Goal: Task Accomplishment & Management: Manage account settings

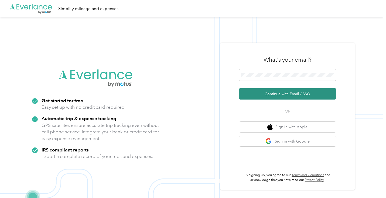
click at [285, 95] on button "Continue with Email / SSO" at bounding box center [287, 93] width 97 height 11
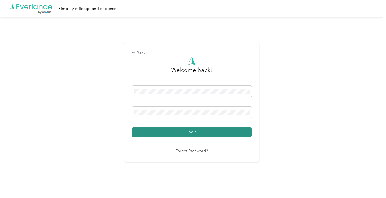
click at [194, 133] on button "Login" at bounding box center [192, 131] width 120 height 9
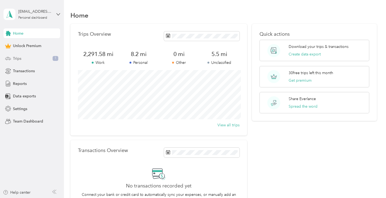
click at [17, 56] on span "Trips" at bounding box center [17, 59] width 8 height 6
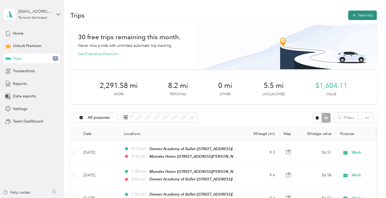
click at [366, 18] on button "New trip" at bounding box center [363, 15] width 29 height 9
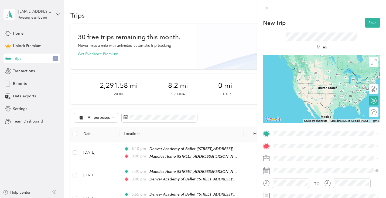
click at [297, 78] on div "[GEOGRAPHIC_DATA] [STREET_ADDRESS][US_STATE]" at bounding box center [311, 72] width 54 height 11
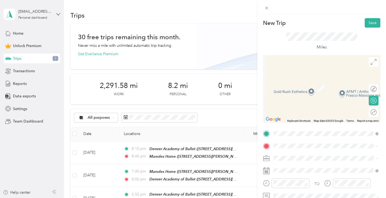
click at [310, 107] on span "[STREET_ADDRESS][US_STATE]" at bounding box center [311, 105] width 54 height 5
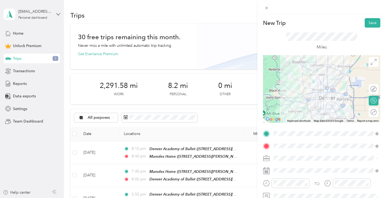
click at [281, 83] on li "Work" at bounding box center [326, 81] width 109 height 9
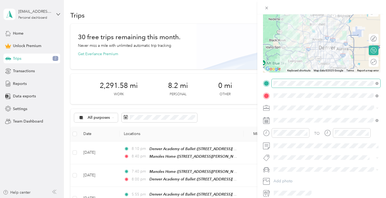
scroll to position [50, 0]
click at [268, 133] on div at bounding box center [286, 132] width 46 height 9
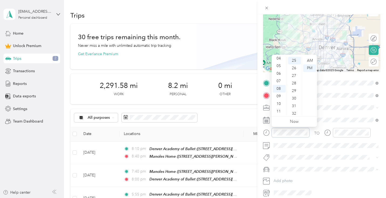
scroll to position [189, 0]
click at [311, 60] on div "AM" at bounding box center [310, 61] width 13 height 8
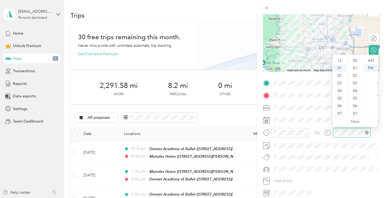
scroll to position [8, 0]
click at [331, 133] on div at bounding box center [348, 132] width 46 height 9
click at [372, 59] on div "AM" at bounding box center [371, 61] width 13 height 8
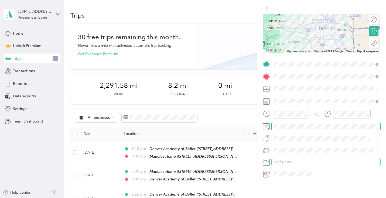
scroll to position [0, 0]
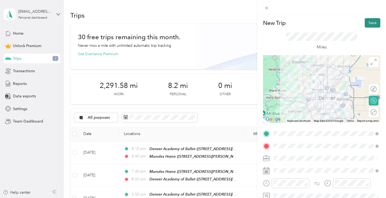
click at [371, 23] on button "Save" at bounding box center [373, 22] width 16 height 9
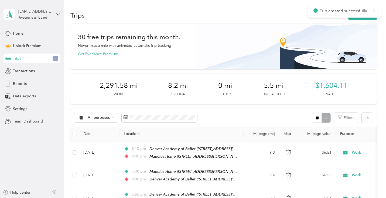
click at [375, 11] on icon at bounding box center [374, 10] width 4 height 5
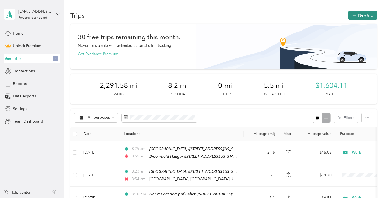
click at [365, 15] on button "New trip" at bounding box center [363, 15] width 29 height 9
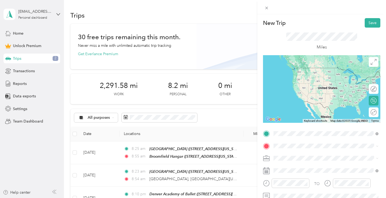
click at [312, 71] on div "Broomfield Hangar [STREET_ADDRESS][US_STATE]" at bounding box center [311, 72] width 54 height 11
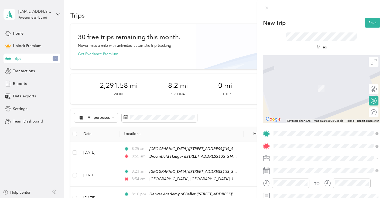
click at [318, 89] on div "[GEOGRAPHIC_DATA] [STREET_ADDRESS][US_STATE]" at bounding box center [311, 84] width 54 height 11
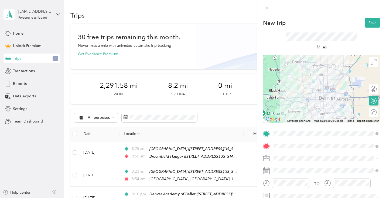
click at [280, 82] on div "Work" at bounding box center [326, 82] width 101 height 6
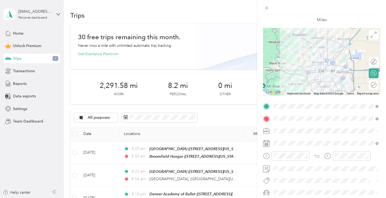
scroll to position [45, 0]
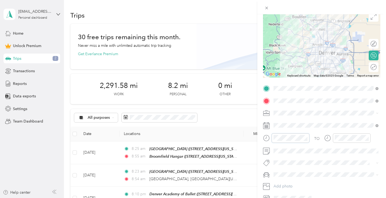
click at [270, 138] on div at bounding box center [286, 137] width 46 height 9
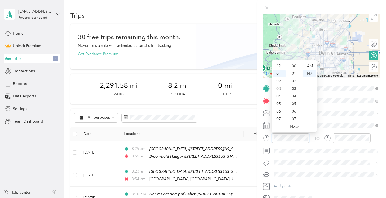
scroll to position [8, 0]
click at [311, 63] on div "AM" at bounding box center [310, 66] width 13 height 8
click at [277, 115] on div "11" at bounding box center [279, 117] width 13 height 8
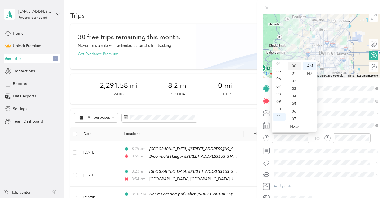
click at [295, 67] on div "00" at bounding box center [294, 66] width 13 height 8
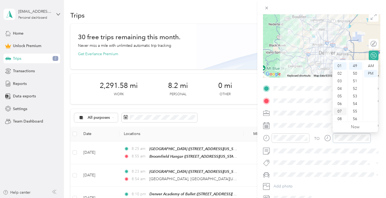
scroll to position [32, 0]
click at [340, 117] on div "11" at bounding box center [340, 117] width 13 height 8
click at [355, 83] on div "30" at bounding box center [355, 85] width 13 height 8
click at [370, 66] on div "AM" at bounding box center [371, 66] width 13 height 8
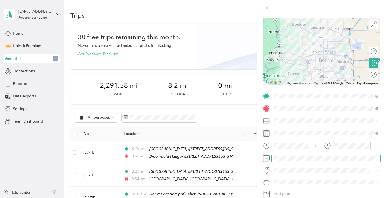
scroll to position [0, 0]
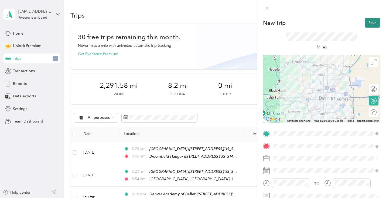
click at [373, 23] on button "Save" at bounding box center [373, 22] width 16 height 9
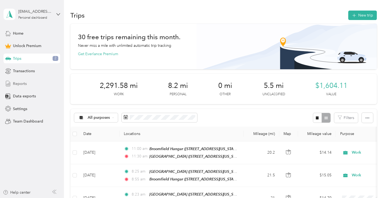
click at [13, 84] on span "Reports" at bounding box center [20, 84] width 14 height 6
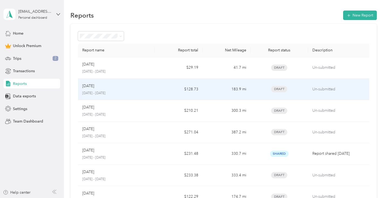
click at [100, 86] on div "[DATE]" at bounding box center [116, 86] width 68 height 6
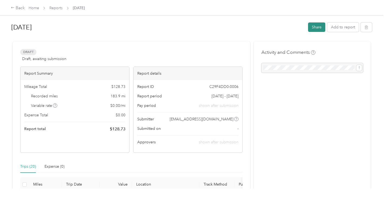
click at [320, 29] on button "Share" at bounding box center [316, 26] width 17 height 9
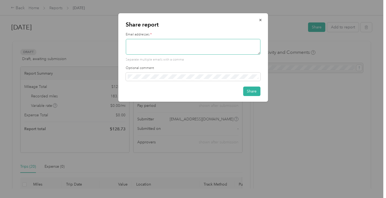
click at [182, 45] on textarea at bounding box center [193, 47] width 135 height 16
type textarea "d"
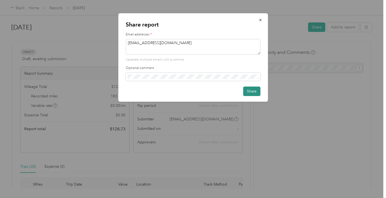
type textarea "[EMAIL_ADDRESS][DOMAIN_NAME]"
click at [256, 92] on button "Share" at bounding box center [251, 90] width 17 height 9
